Goal: Obtain resource: Download file/media

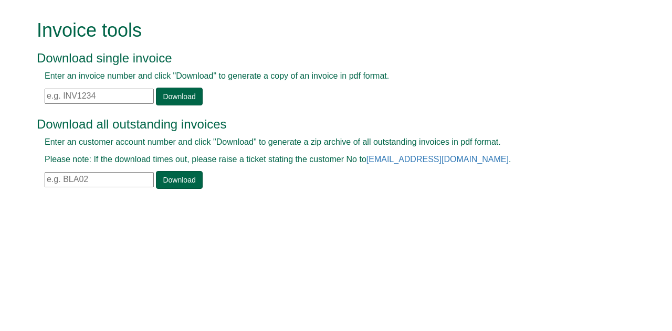
click at [68, 179] on input "text" at bounding box center [99, 179] width 109 height 15
type input "nor15"
click at [179, 180] on link "Download" at bounding box center [179, 180] width 46 height 18
click at [63, 96] on input "text" at bounding box center [99, 96] width 109 height 15
paste input "INV1392713"
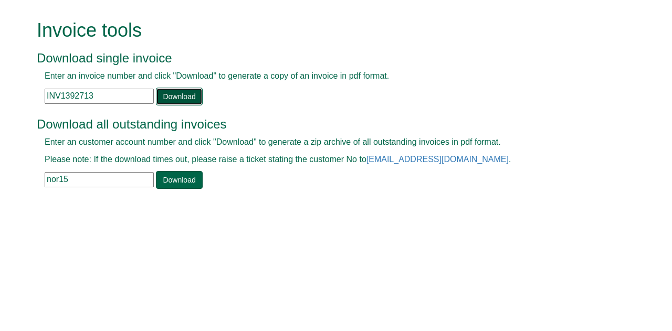
click at [185, 93] on link "Download" at bounding box center [179, 97] width 46 height 18
drag, startPoint x: 97, startPoint y: 99, endPoint x: 8, endPoint y: 95, distance: 88.8
click at [8, 95] on form "Invoice tools Download single invoice Enter an invoice number and click "Downlo…" at bounding box center [336, 105] width 672 height 211
paste input "88647"
type input "INV1388647"
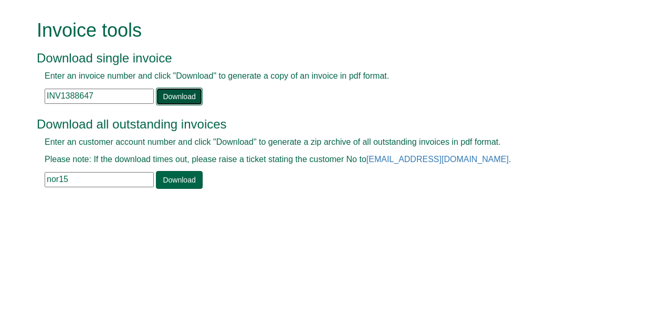
click at [180, 92] on link "Download" at bounding box center [179, 97] width 46 height 18
click at [529, 15] on div "Invoice tools Download single invoice Enter an invoice number and click "Downlo…" at bounding box center [344, 105] width 599 height 211
